Goal: Check status: Check status

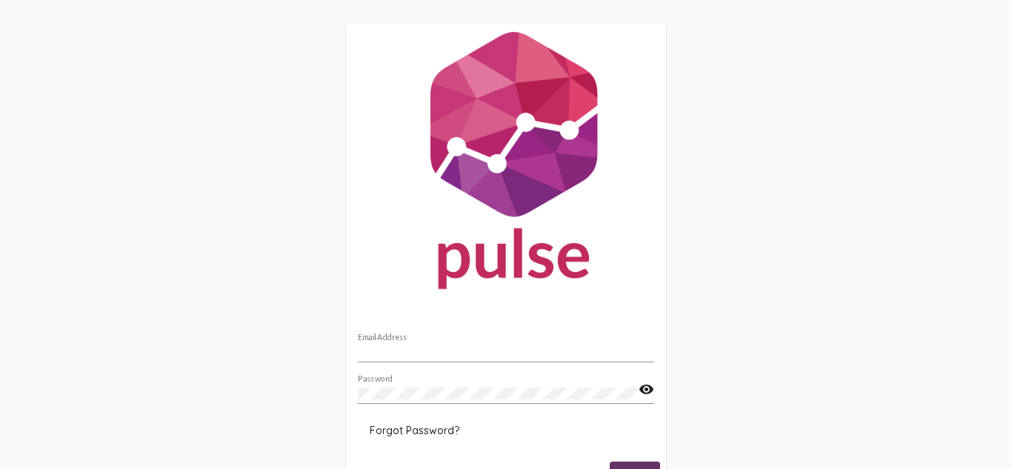
scroll to position [73, 0]
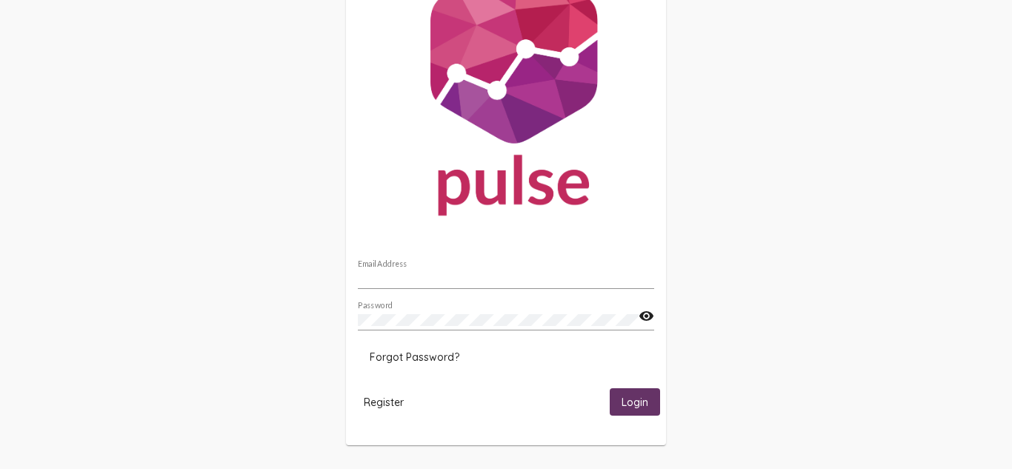
type input "[PERSON_NAME][EMAIL_ADDRESS][DOMAIN_NAME]"
click at [646, 400] on span "Login" at bounding box center [635, 402] width 27 height 13
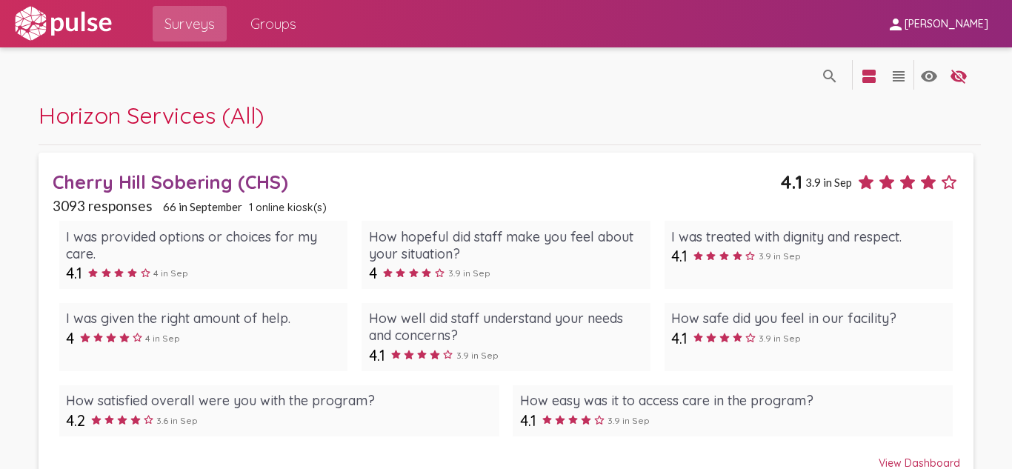
click at [147, 179] on div "Cherry Hill Sobering (CHS)" at bounding box center [417, 181] width 728 height 23
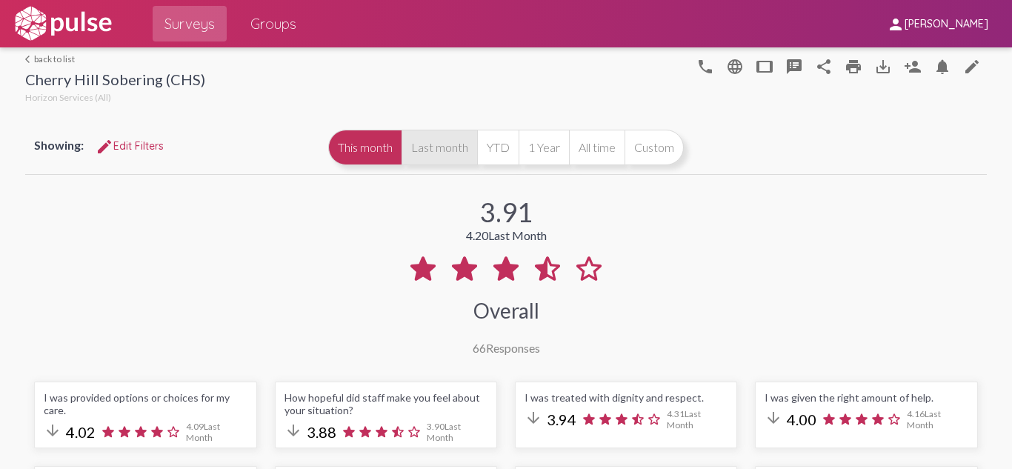
click at [416, 157] on button "Last month" at bounding box center [440, 148] width 76 height 36
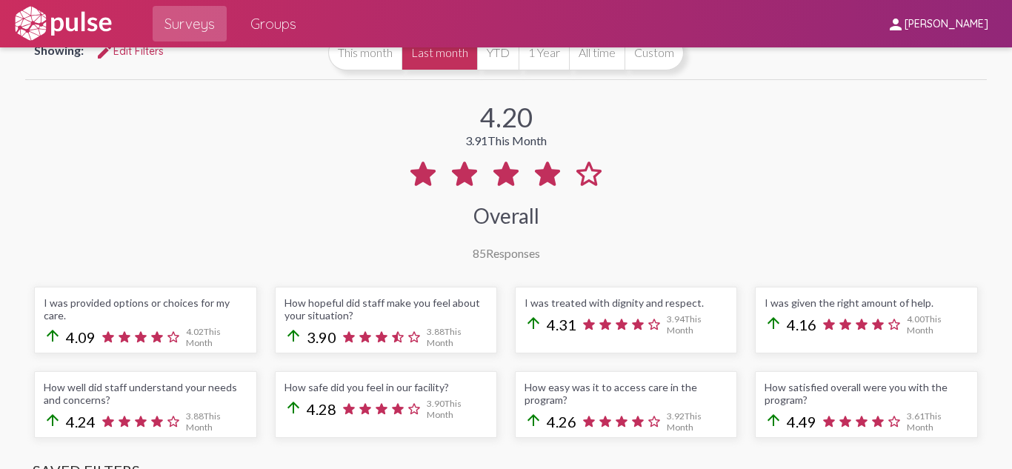
scroll to position [84, 0]
